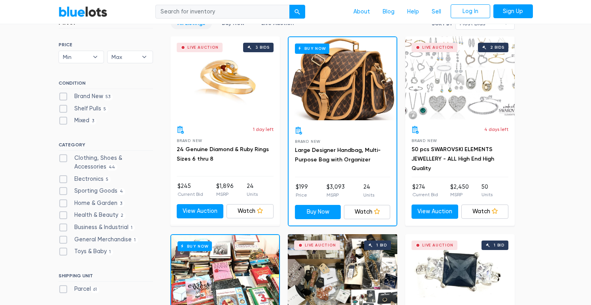
scroll to position [219, 0]
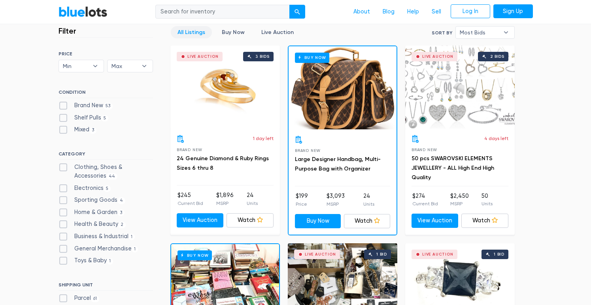
click at [63, 186] on label "Electronics 5" at bounding box center [84, 188] width 53 height 9
click at [63, 186] on input "Electronics 5" at bounding box center [60, 186] width 5 height 5
checkbox input "true"
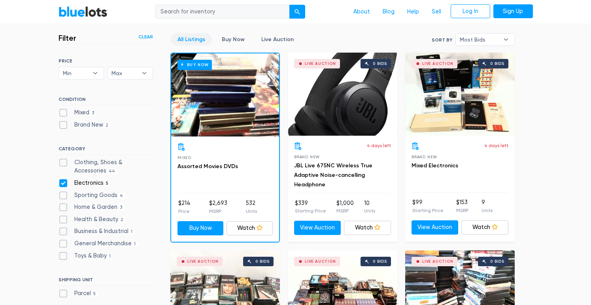
scroll to position [212, 0]
click at [62, 206] on label "Home & Garden 3" at bounding box center [91, 207] width 66 height 9
click at [62, 206] on Garden"] "Home & Garden 3" at bounding box center [60, 205] width 5 height 5
checkbox Garden"] "true"
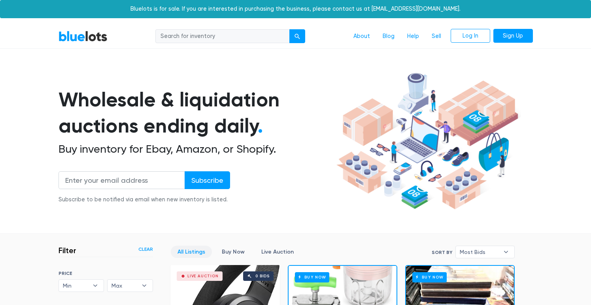
scroll to position [212, 0]
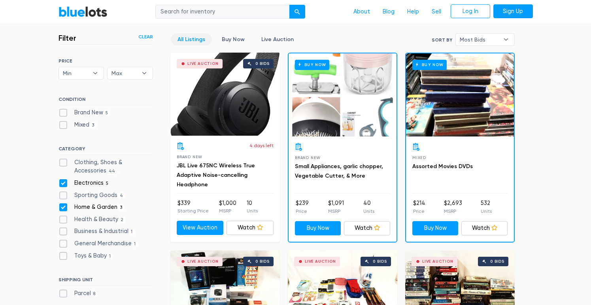
click at [62, 217] on label "Health & Beauty 2" at bounding box center [92, 219] width 68 height 9
click at [62, 217] on Beauty"] "Health & Beauty 2" at bounding box center [60, 217] width 5 height 5
checkbox Beauty"] "true"
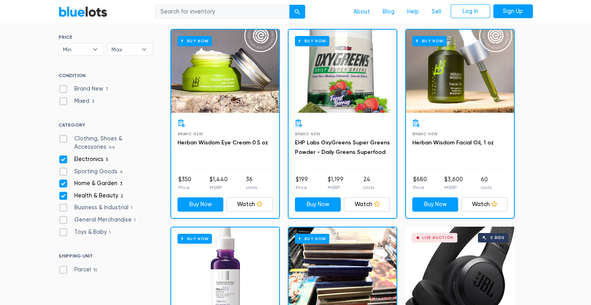
scroll to position [224, 0]
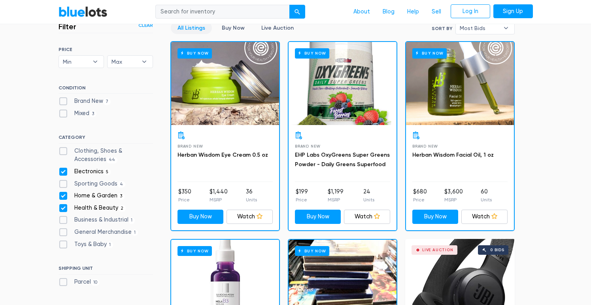
click at [60, 228] on label "General Merchandise 1" at bounding box center [98, 232] width 80 height 9
click at [60, 228] on Merchandise"] "General Merchandise 1" at bounding box center [60, 230] width 5 height 5
checkbox Merchandise"] "true"
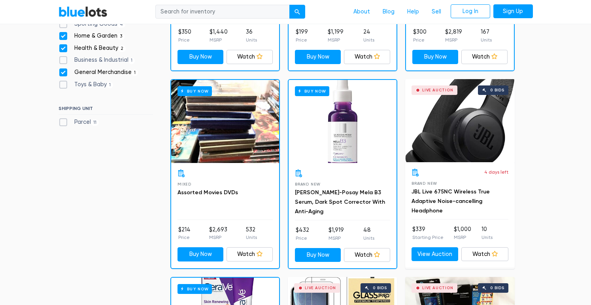
scroll to position [282, 0]
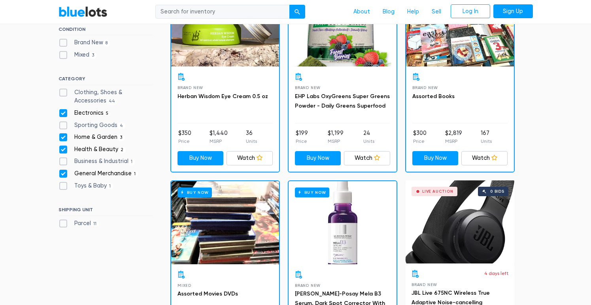
click at [62, 113] on label "Electronics 5" at bounding box center [84, 113] width 53 height 9
click at [62, 113] on input "Electronics 5" at bounding box center [60, 111] width 5 height 5
checkbox input "false"
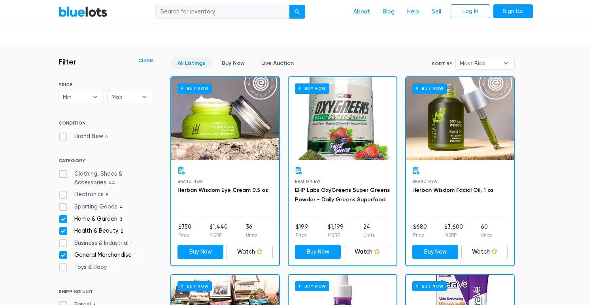
scroll to position [183, 0]
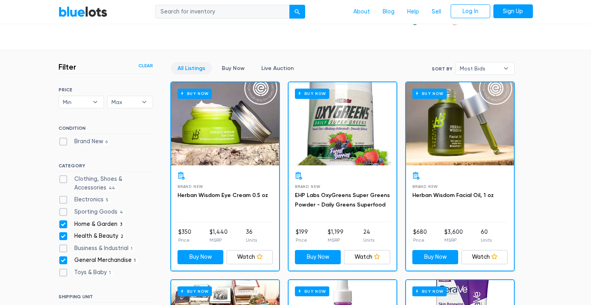
click at [64, 224] on label "Home & Garden 3" at bounding box center [91, 224] width 66 height 9
click at [64, 224] on Garden"] "Home & Garden 3" at bounding box center [60, 222] width 5 height 5
checkbox Garden"] "false"
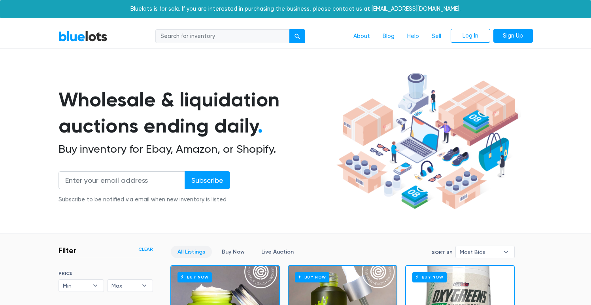
scroll to position [212, 0]
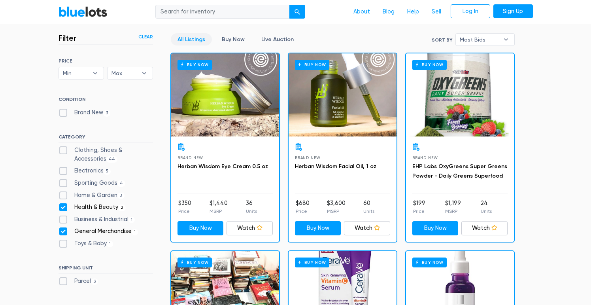
click at [62, 205] on label "Health & Beauty 2" at bounding box center [92, 207] width 68 height 9
click at [62, 205] on Beauty"] "Health & Beauty 2" at bounding box center [60, 205] width 5 height 5
checkbox Beauty"] "false"
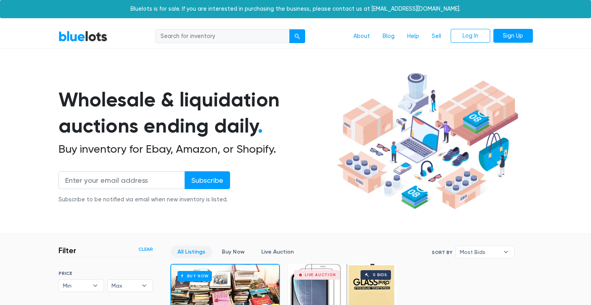
scroll to position [212, 0]
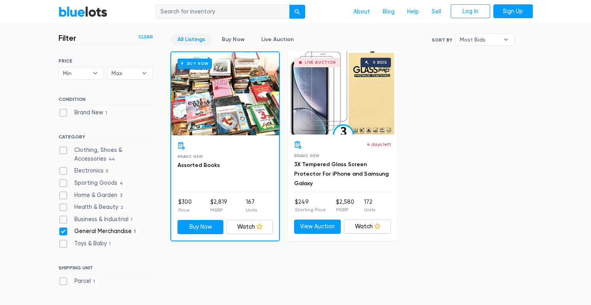
click at [63, 243] on label "Toys & Baby 1" at bounding box center [85, 243] width 55 height 9
click at [63, 243] on Baby"] "Toys & Baby 1" at bounding box center [60, 241] width 5 height 5
checkbox Baby"] "true"
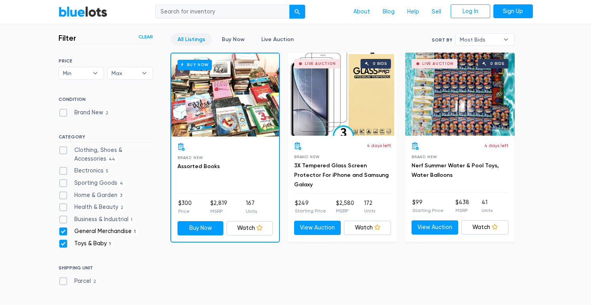
scroll to position [212, 0]
click at [62, 229] on label "General Merchandise 1" at bounding box center [98, 231] width 80 height 9
click at [62, 229] on Merchandise"] "General Merchandise 1" at bounding box center [60, 229] width 5 height 5
checkbox Merchandise"] "false"
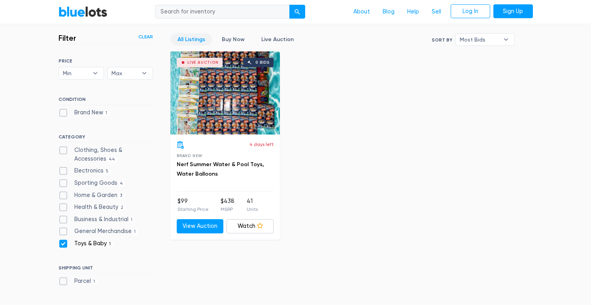
scroll to position [212, 0]
click at [60, 244] on label "Toys & Baby 1" at bounding box center [85, 243] width 55 height 9
click at [60, 244] on Baby"] "Toys & Baby 1" at bounding box center [60, 241] width 5 height 5
checkbox Baby"] "false"
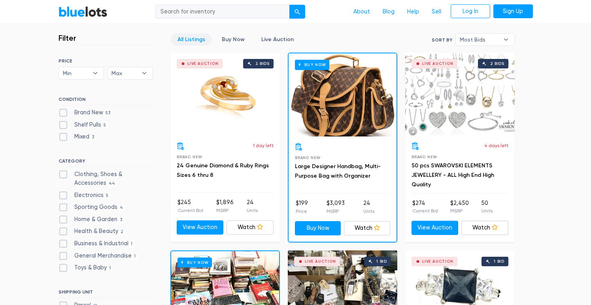
scroll to position [212, 0]
